Goal: Check status: Check status

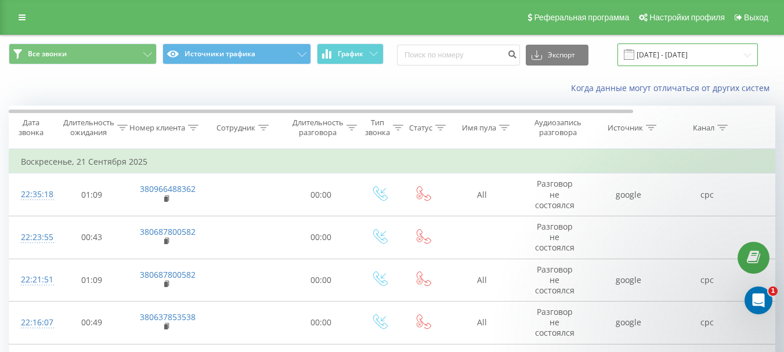
click at [662, 56] on input "[DATE] - [DATE]" at bounding box center [687, 55] width 140 height 23
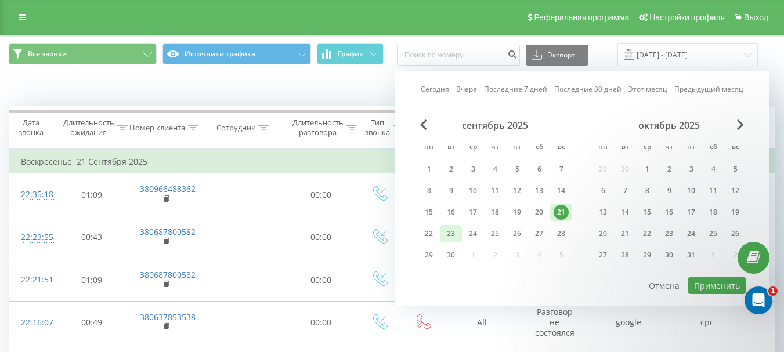
click at [447, 236] on div "23" at bounding box center [450, 233] width 15 height 15
click at [718, 283] on button "Применить" at bounding box center [717, 285] width 59 height 17
type input "[DATE] - [DATE]"
